Goal: Task Accomplishment & Management: Manage account settings

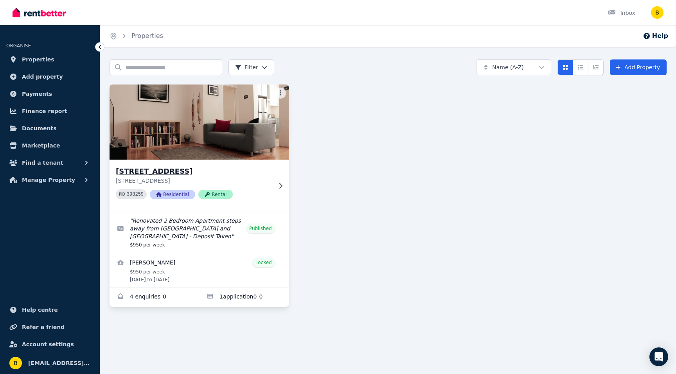
click at [212, 120] on img at bounding box center [199, 122] width 189 height 79
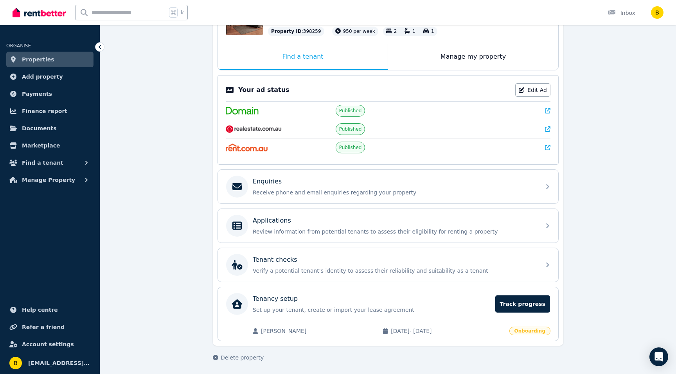
scroll to position [112, 0]
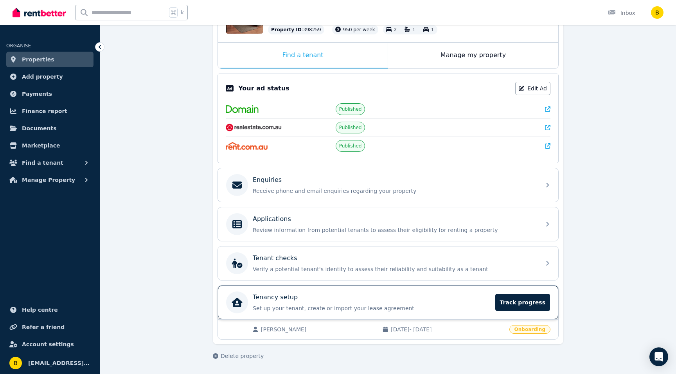
click at [264, 299] on p "Tenancy setup" at bounding box center [275, 297] width 45 height 9
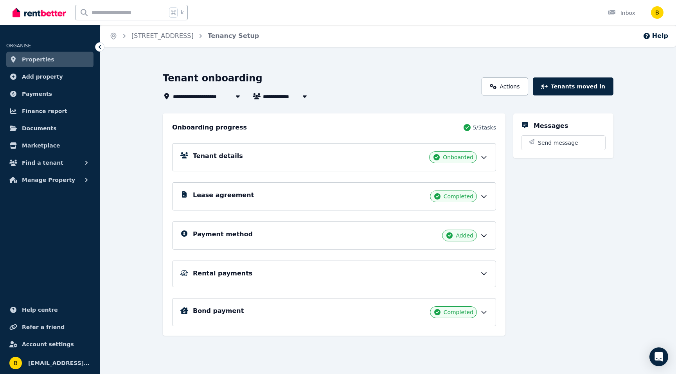
click at [227, 268] on div "Rental payments" at bounding box center [334, 273] width 324 height 27
click at [213, 271] on h5 "Rental payments" at bounding box center [222, 273] width 59 height 9
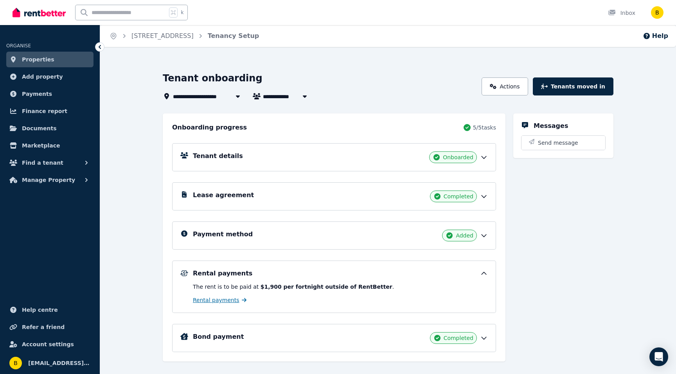
click at [201, 297] on span "Rental payments" at bounding box center [216, 300] width 47 height 8
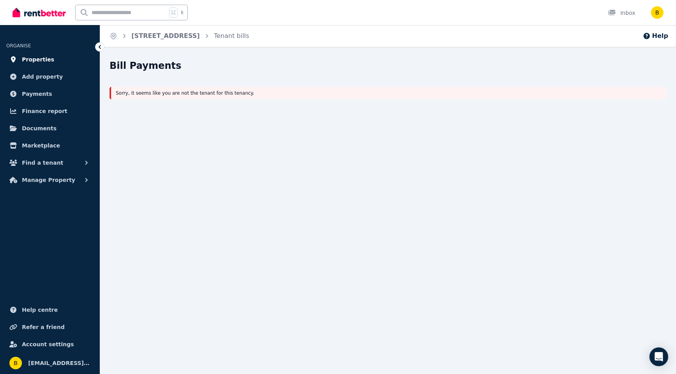
click at [34, 62] on span "Properties" at bounding box center [38, 59] width 32 height 9
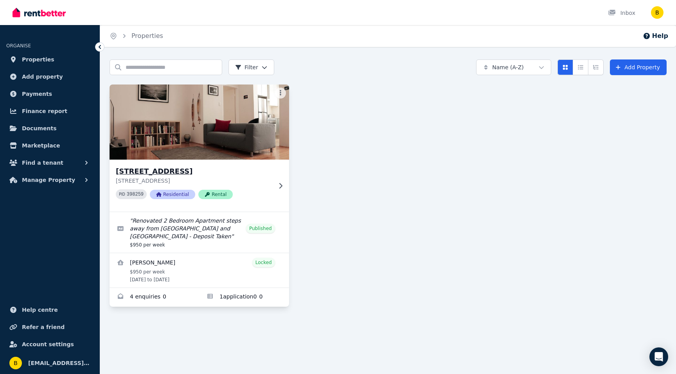
click at [215, 127] on img at bounding box center [199, 122] width 189 height 79
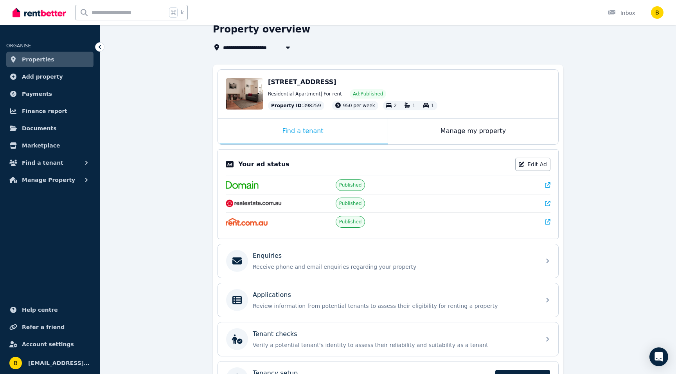
scroll to position [112, 0]
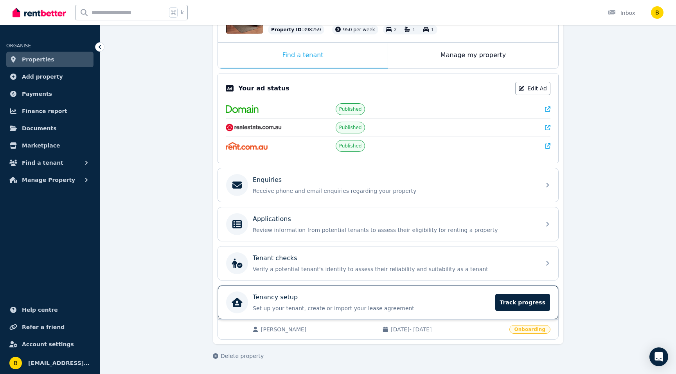
click at [314, 293] on div "Tenancy setup" at bounding box center [372, 297] width 238 height 9
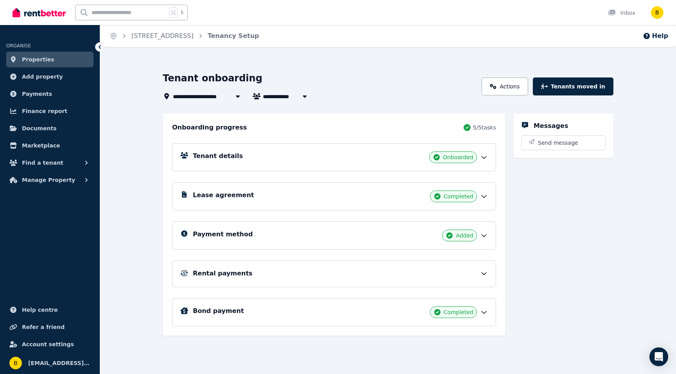
click at [226, 156] on h5 "Tenant details" at bounding box center [218, 155] width 50 height 9
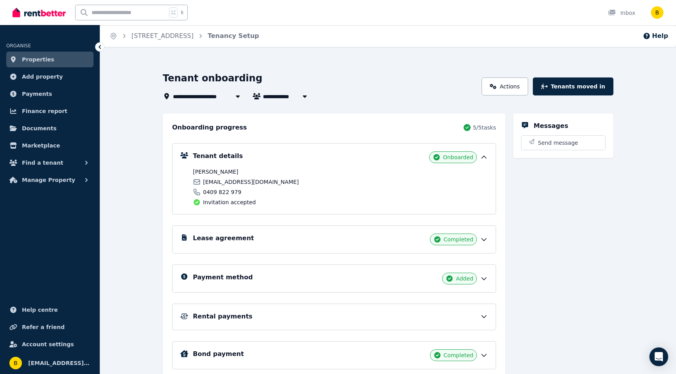
click at [218, 241] on h5 "Lease agreement" at bounding box center [223, 237] width 61 height 9
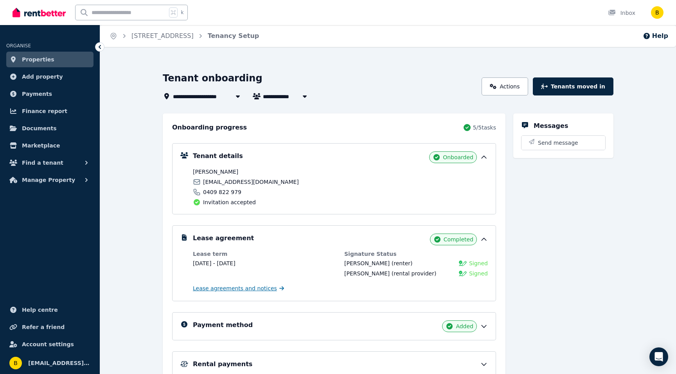
click at [216, 287] on span "Lease agreements and notices" at bounding box center [235, 288] width 84 height 8
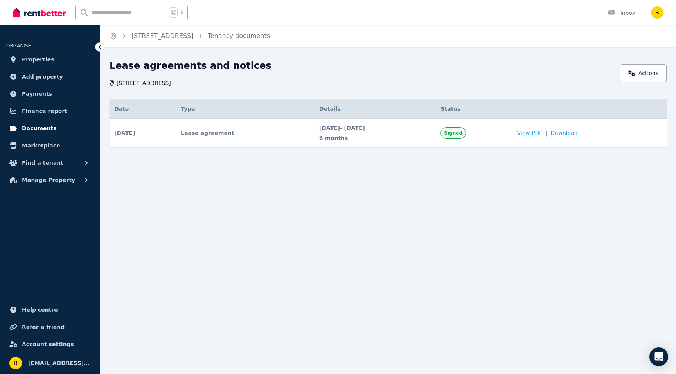
click at [31, 125] on span "Documents" at bounding box center [39, 128] width 35 height 9
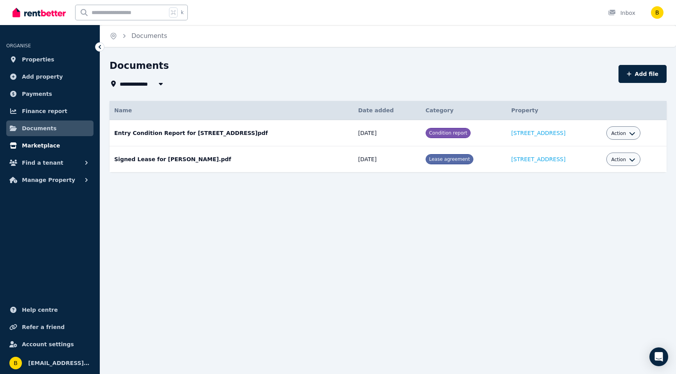
click at [35, 144] on span "Marketplace" at bounding box center [41, 145] width 38 height 9
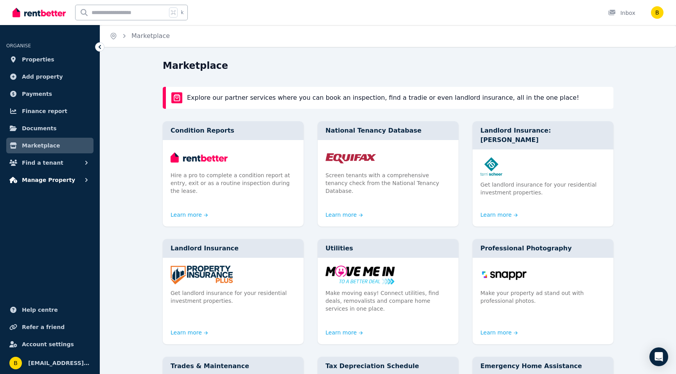
click at [29, 177] on span "Manage Property" at bounding box center [48, 179] width 53 height 9
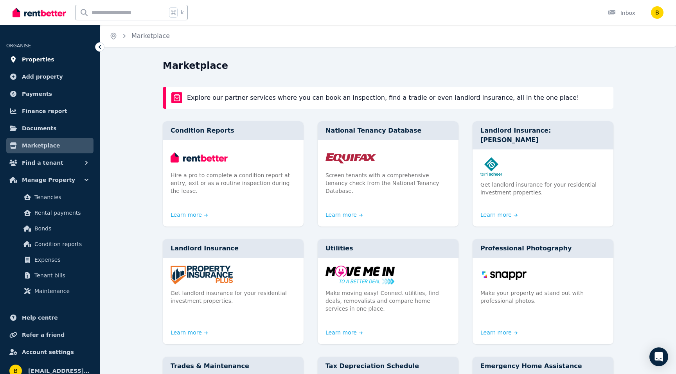
click at [37, 59] on span "Properties" at bounding box center [38, 59] width 32 height 9
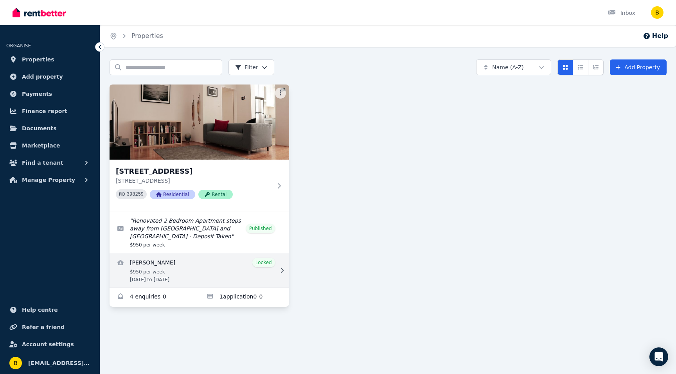
click at [151, 270] on link "View details for Charles Boyle" at bounding box center [200, 270] width 180 height 34
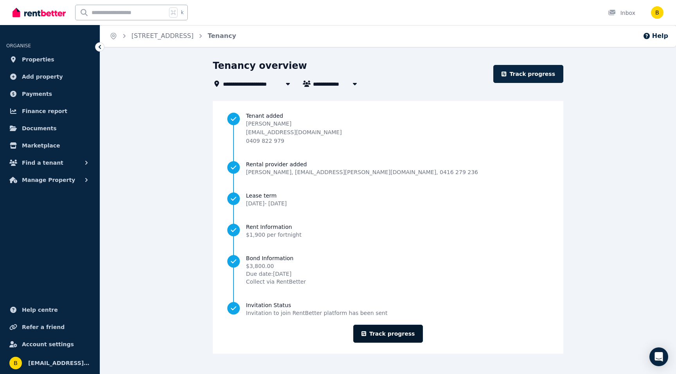
click at [390, 333] on link "Track progress" at bounding box center [388, 334] width 70 height 18
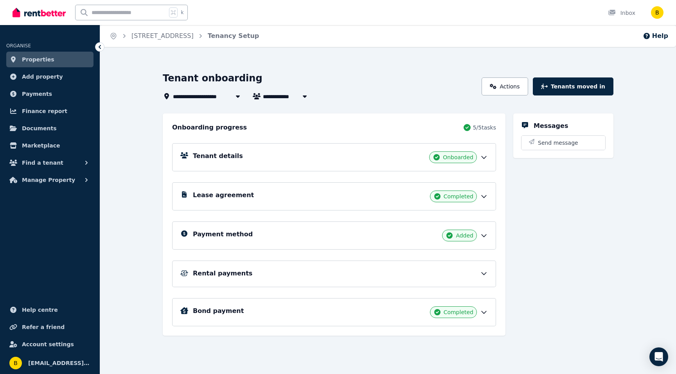
click at [201, 269] on h5 "Rental payments" at bounding box center [222, 273] width 59 height 9
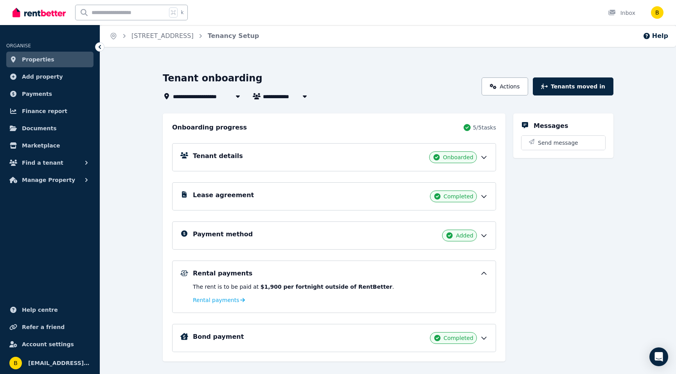
click at [198, 156] on h5 "Tenant details" at bounding box center [218, 155] width 50 height 9
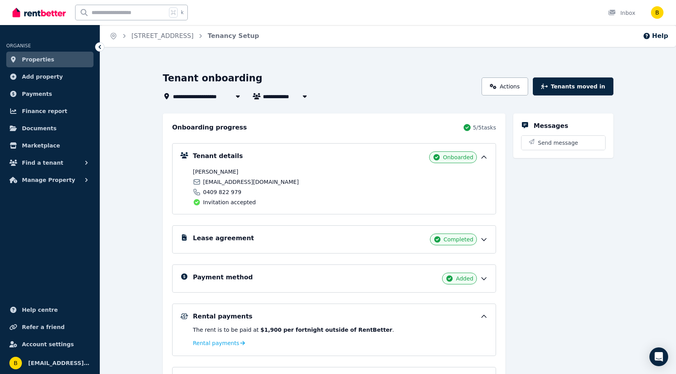
click at [450, 156] on span "Onboarded" at bounding box center [458, 157] width 31 height 8
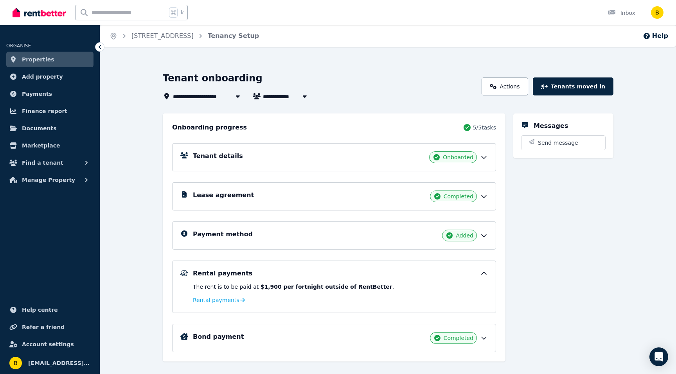
click at [205, 155] on h5 "Tenant details" at bounding box center [218, 155] width 50 height 9
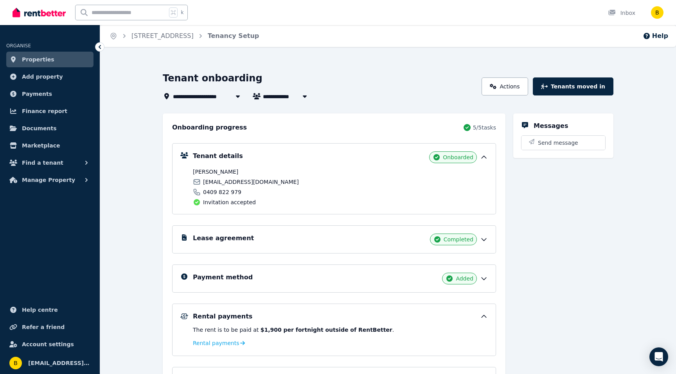
click at [286, 97] on span "[PERSON_NAME]" at bounding box center [292, 96] width 59 height 9
type input "**********"
click at [119, 110] on div "**********" at bounding box center [388, 251] width 576 height 359
click at [34, 127] on span "Documents" at bounding box center [39, 128] width 35 height 9
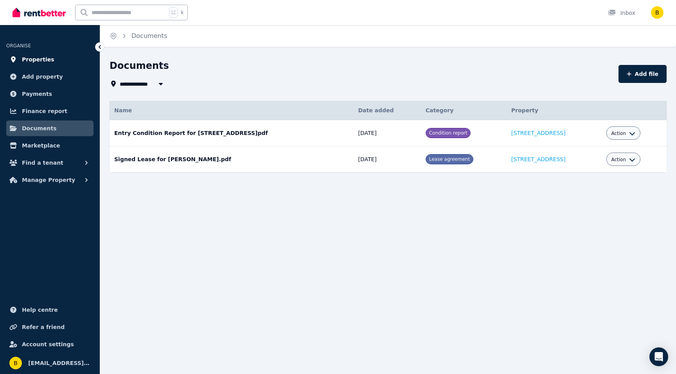
click at [31, 57] on span "Properties" at bounding box center [38, 59] width 32 height 9
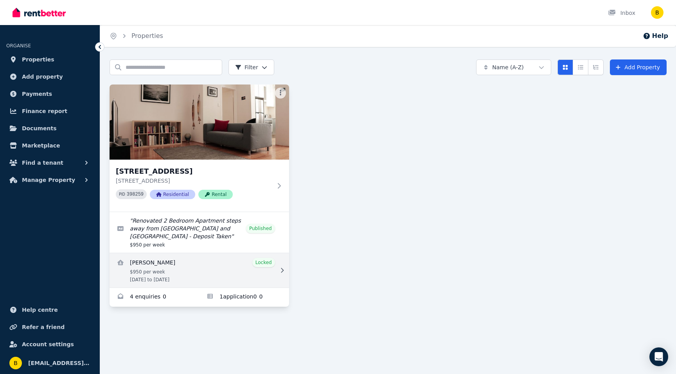
click at [139, 262] on link "View details for Charles Boyle" at bounding box center [200, 270] width 180 height 34
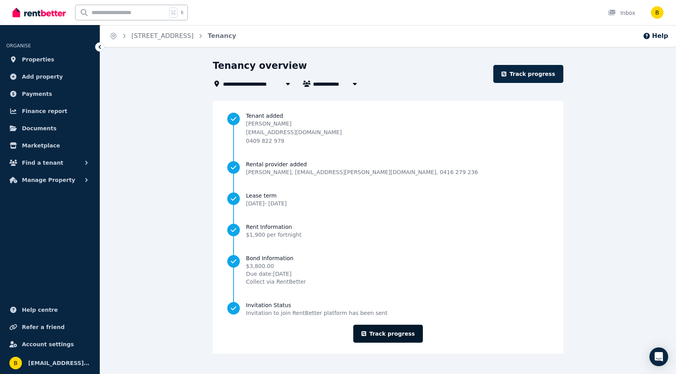
click at [385, 330] on link "Track progress" at bounding box center [388, 334] width 70 height 18
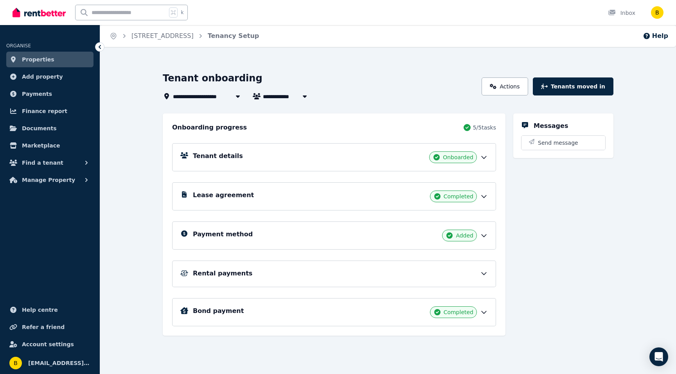
click at [483, 155] on icon at bounding box center [484, 157] width 8 height 8
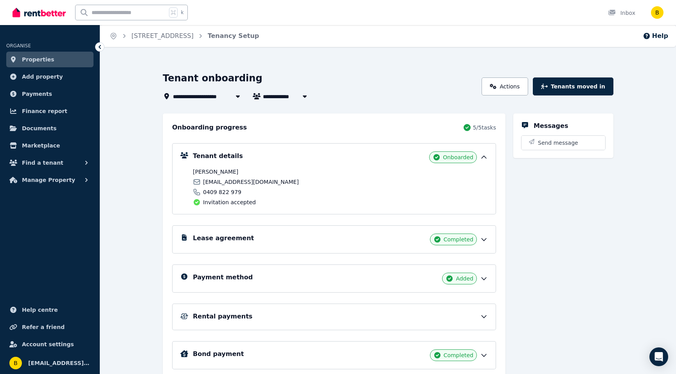
click at [485, 239] on icon at bounding box center [483, 240] width 5 height 2
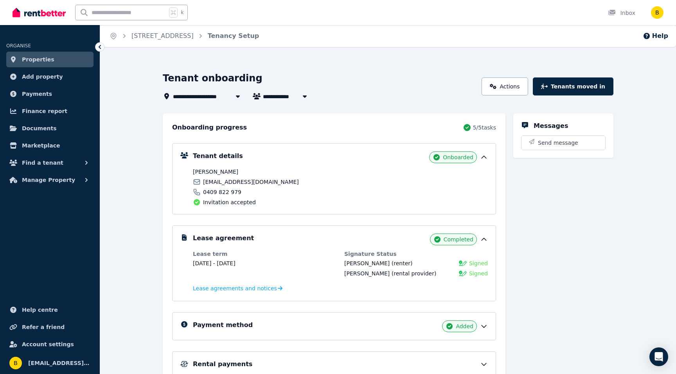
click at [481, 326] on icon at bounding box center [484, 326] width 8 height 8
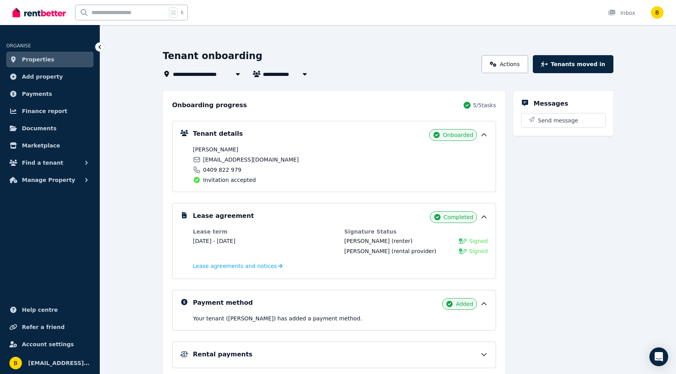
scroll to position [92, 0]
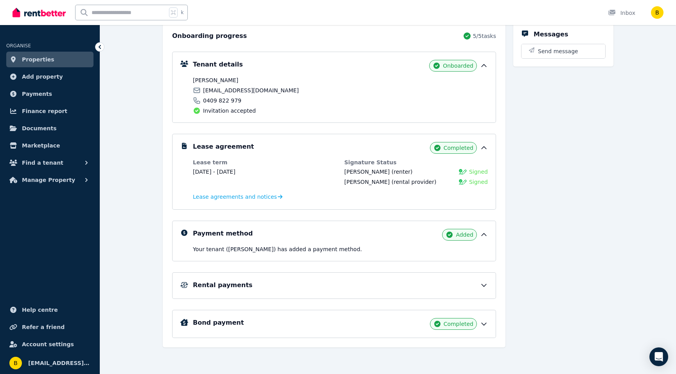
click at [483, 323] on icon at bounding box center [484, 324] width 8 height 8
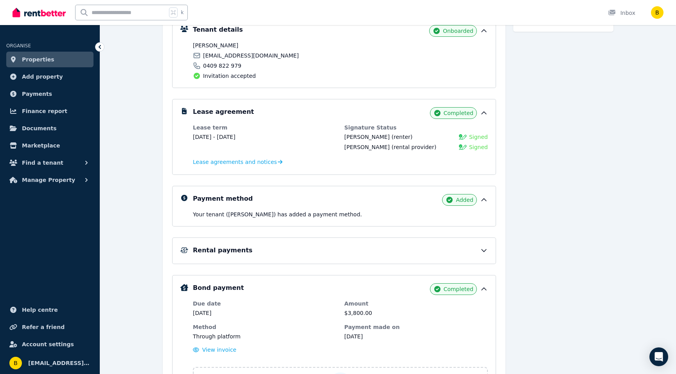
scroll to position [220, 0]
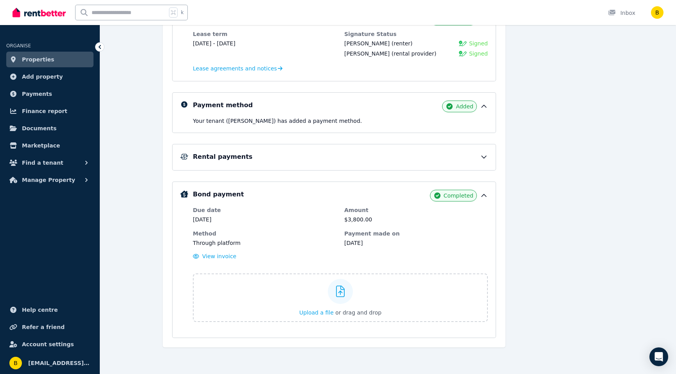
click at [45, 61] on span "Properties" at bounding box center [38, 59] width 32 height 9
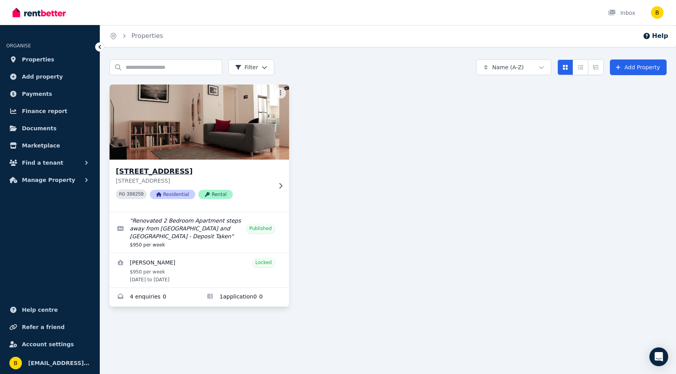
click at [207, 125] on img at bounding box center [199, 122] width 189 height 79
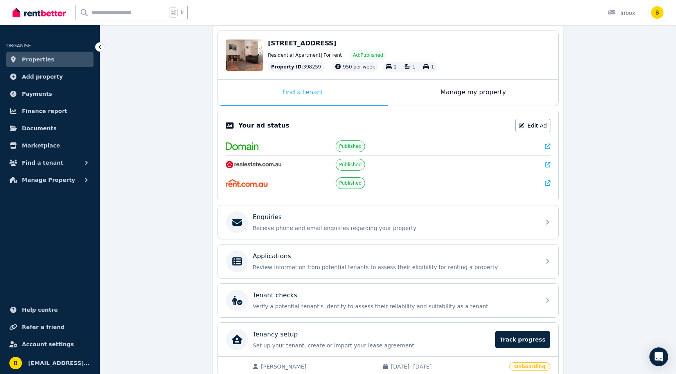
scroll to position [112, 0]
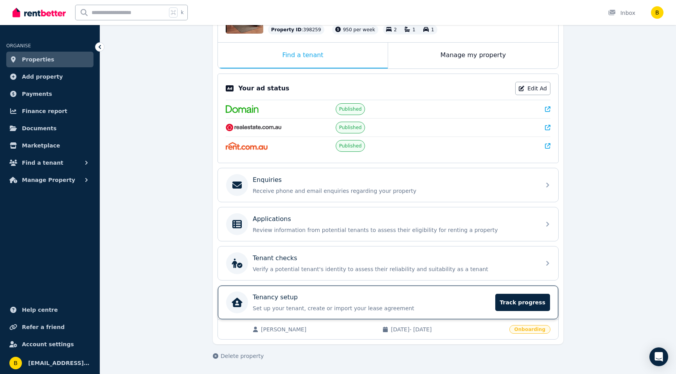
click at [265, 304] on p "Set up your tenant, create or import your lease agreement" at bounding box center [372, 308] width 238 height 8
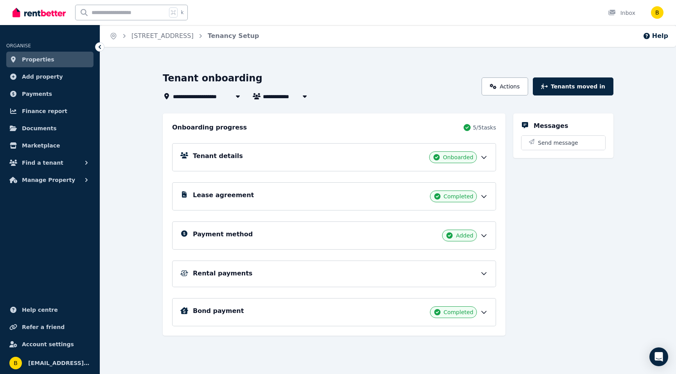
click at [210, 273] on h5 "Rental payments" at bounding box center [222, 273] width 59 height 9
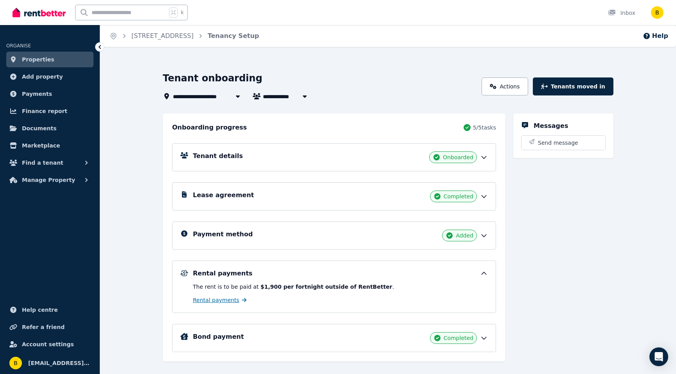
click at [200, 298] on span "Rental payments" at bounding box center [216, 300] width 47 height 8
